Goal: Task Accomplishment & Management: Manage account settings

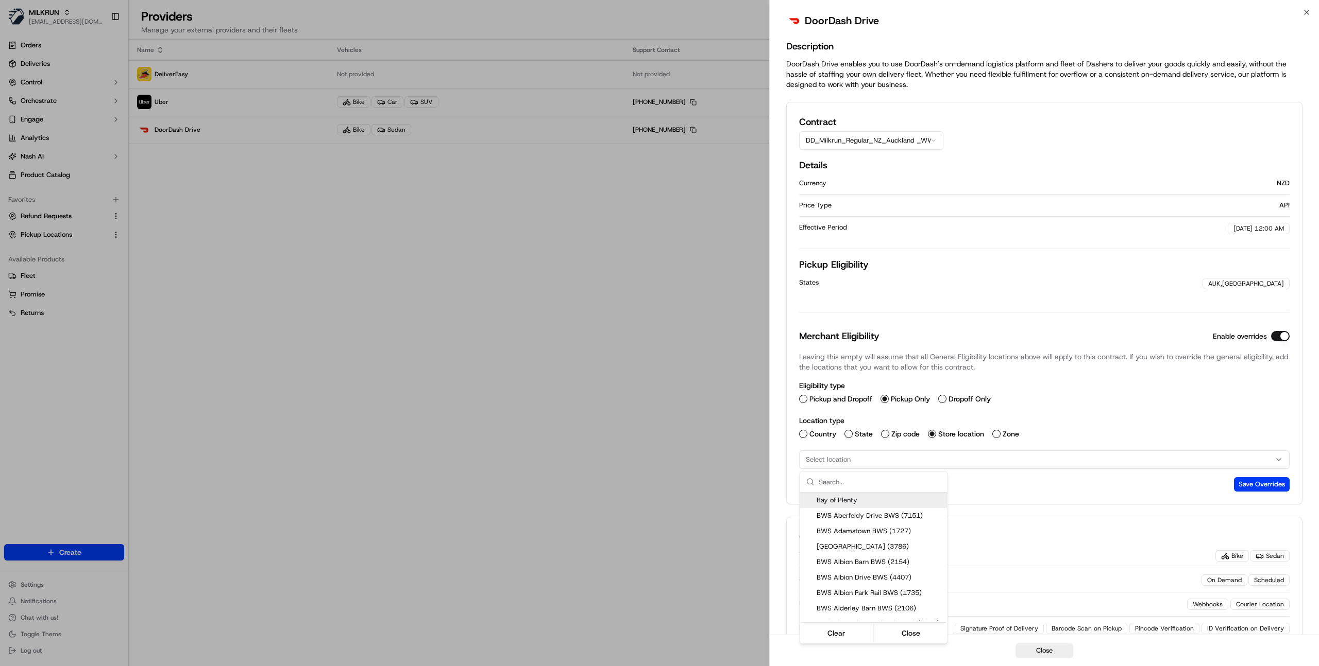
click at [288, 265] on div at bounding box center [659, 333] width 1319 height 666
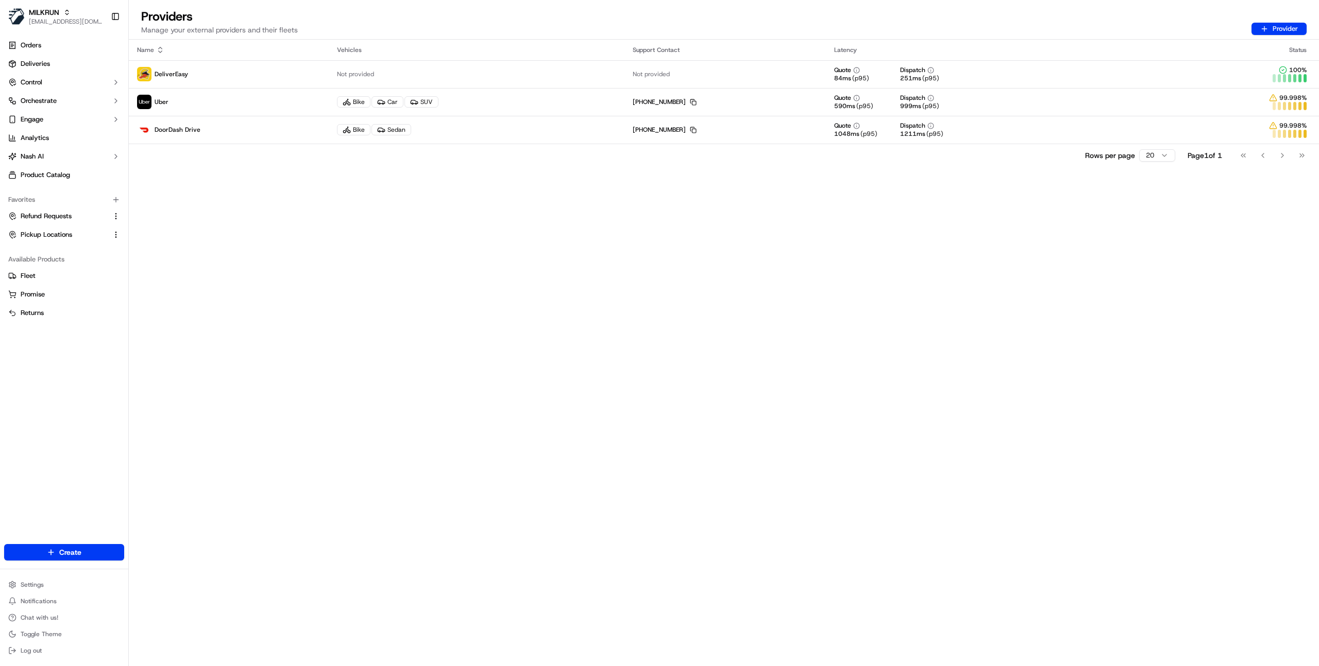
click at [45, 436] on div "Orders Deliveries Control Orchestrate Engage Analytics [PERSON_NAME] Product Ca…" at bounding box center [64, 284] width 128 height 503
type input "farooq"
click at [159, 53] on span "Farooq Test" at bounding box center [149, 53] width 35 height 9
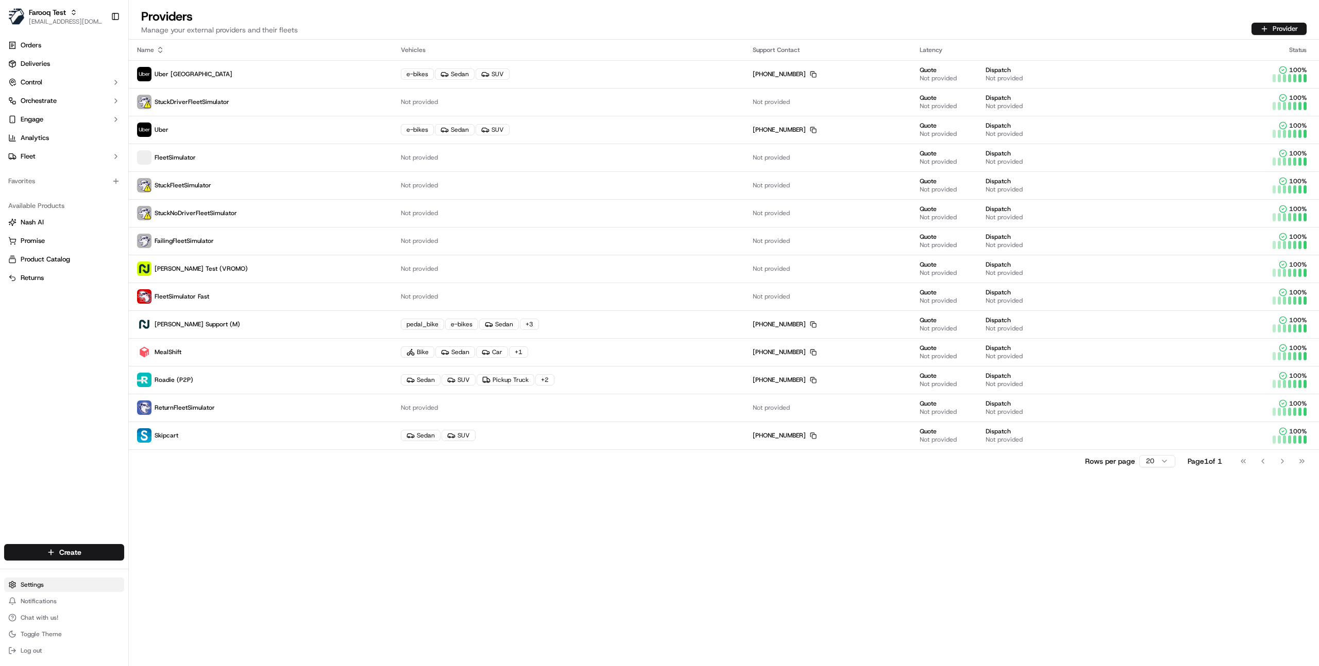
click at [60, 580] on html "Farooq Test [EMAIL_ADDRESS][DOMAIN_NAME] Toggle Sidebar Orders Deliveries Contr…" at bounding box center [659, 333] width 1319 height 666
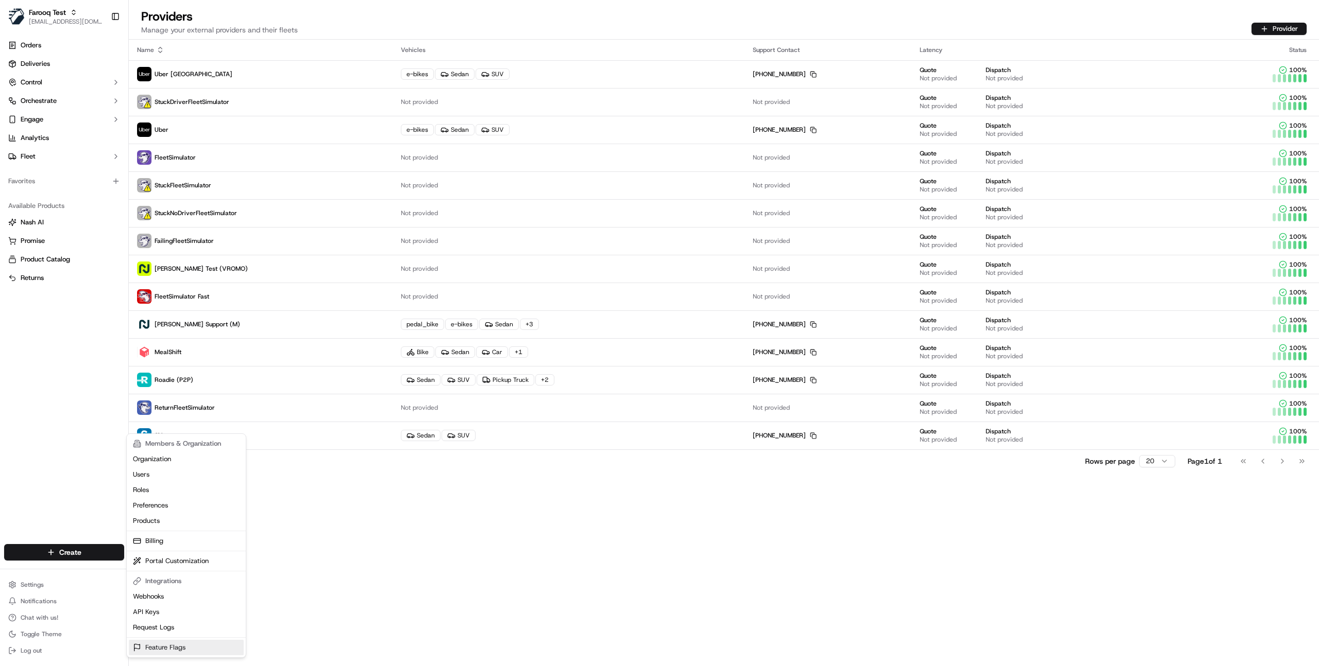
click at [184, 644] on link "Feature Flags" at bounding box center [186, 647] width 115 height 15
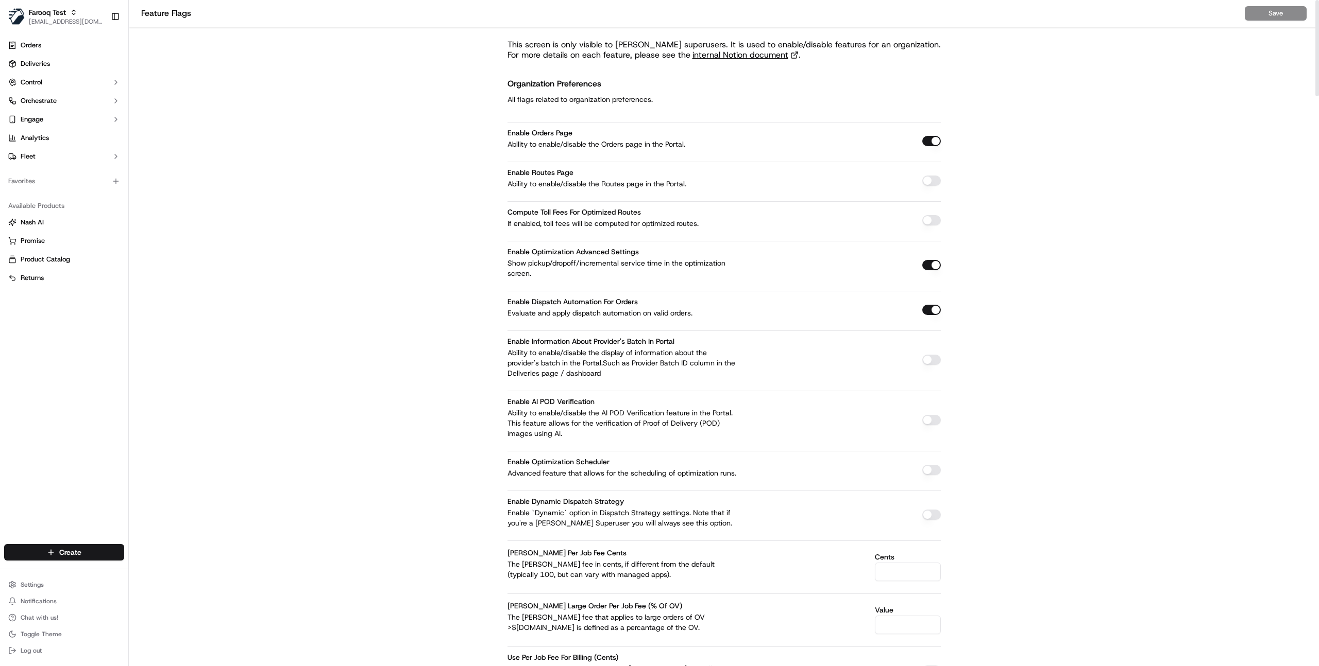
scroll to position [1581, 0]
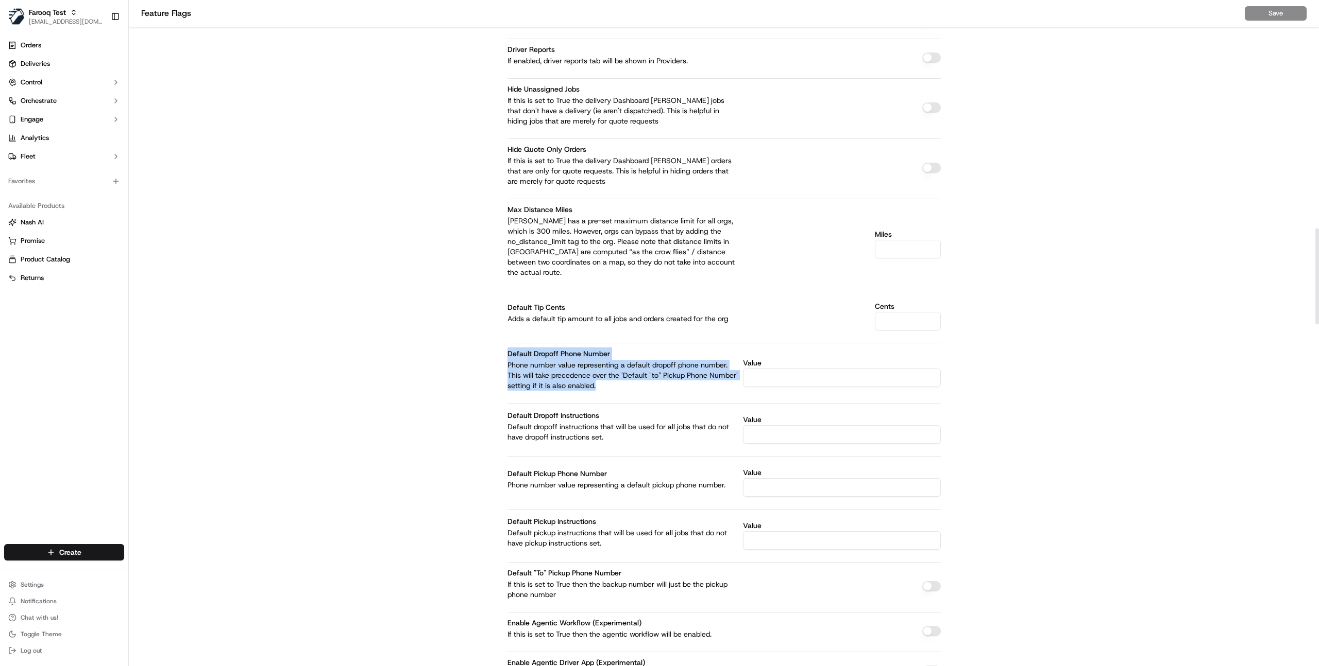
drag, startPoint x: 607, startPoint y: 365, endPoint x: 510, endPoint y: 336, distance: 100.4
click at [510, 348] on div "Default Dropoff Phone Number Phone number value representing a default dropoff …" at bounding box center [623, 369] width 232 height 43
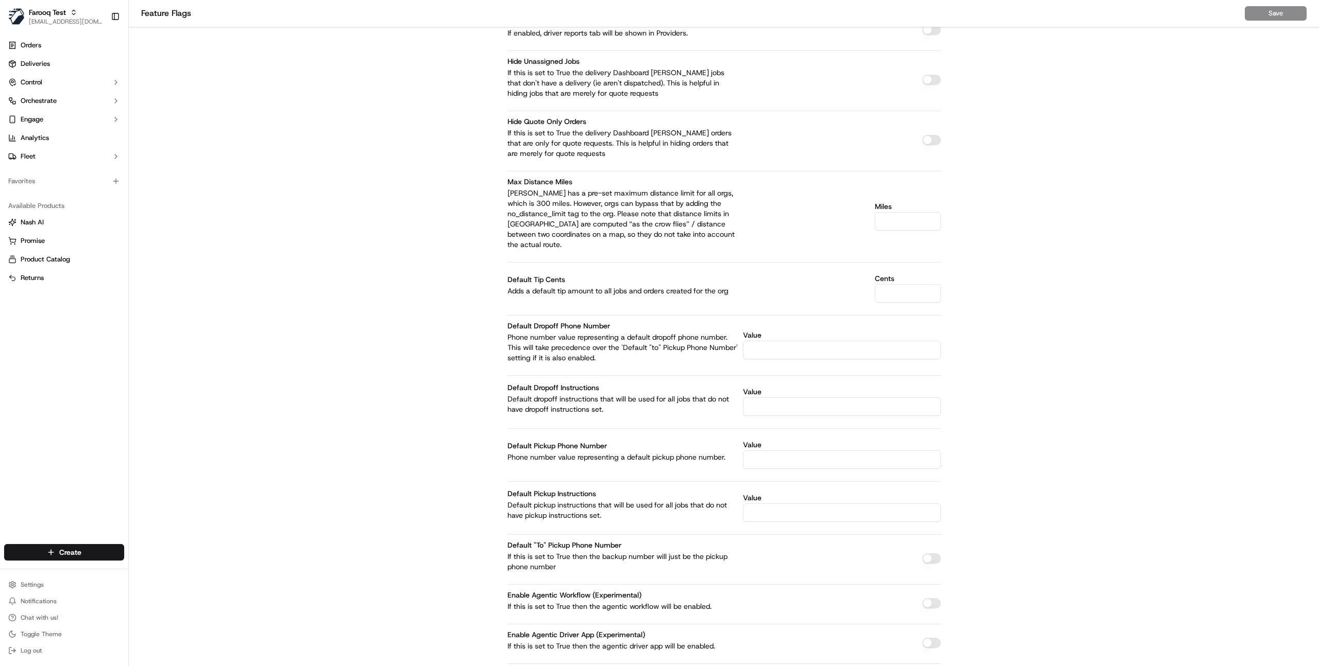
scroll to position [1610, 0]
